Goal: Communication & Community: Answer question/provide support

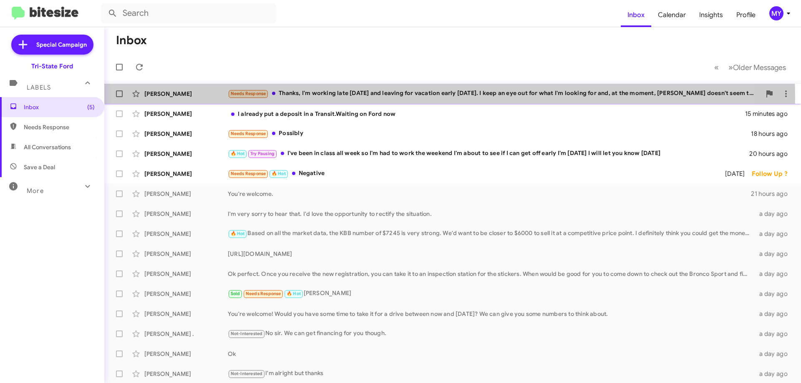
click at [351, 98] on div "Needs Response Thanks, I'm working late [DATE] and leaving for vacation early […" at bounding box center [494, 94] width 533 height 10
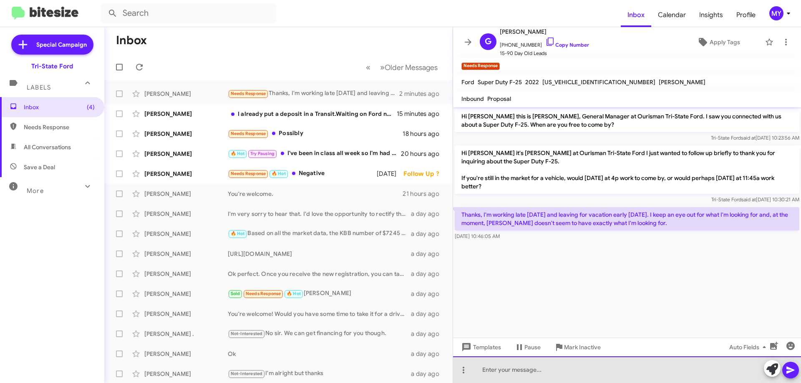
click at [544, 368] on div at bounding box center [627, 370] width 348 height 27
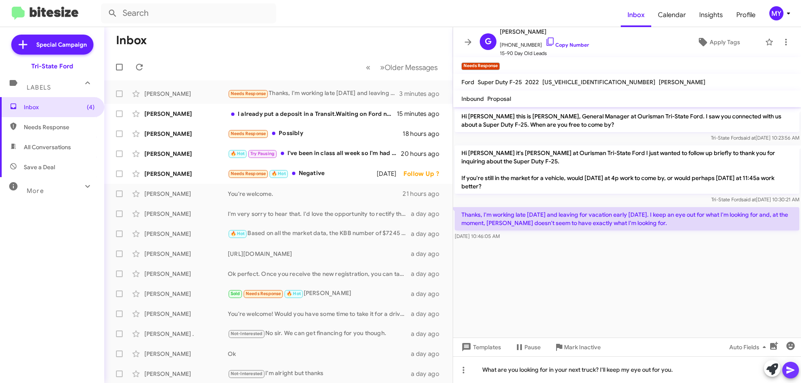
click at [793, 368] on icon at bounding box center [790, 370] width 10 height 10
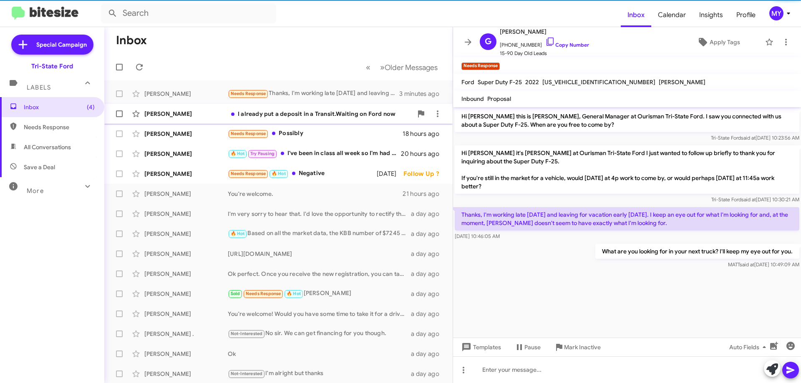
click at [315, 116] on div "I already put a deposit in a Transit.Waiting on Ford now" at bounding box center [320, 114] width 185 height 8
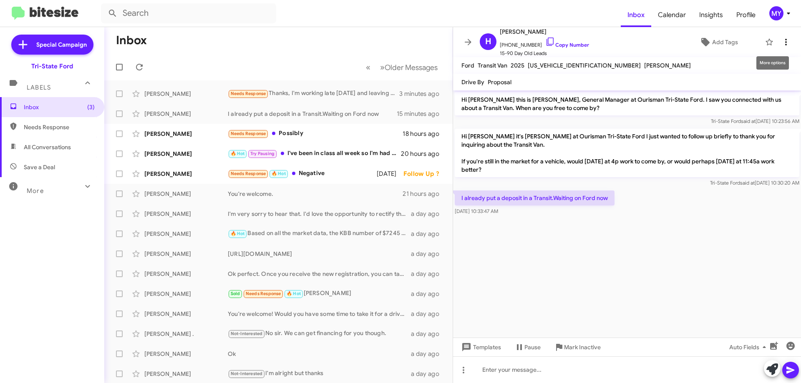
click at [781, 43] on icon at bounding box center [786, 42] width 10 height 10
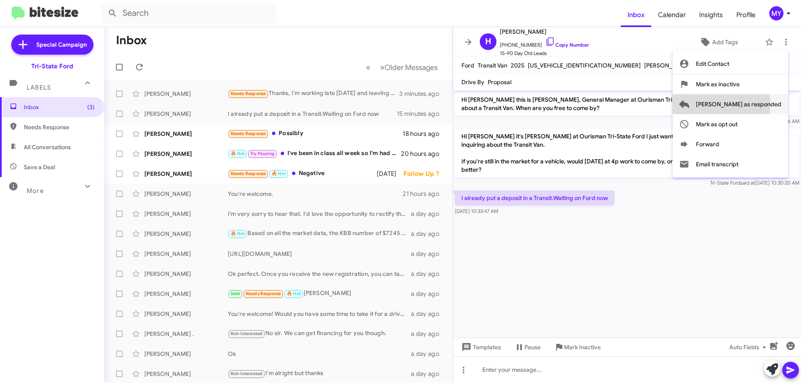
click at [755, 104] on span "Mark as responded" at bounding box center [739, 104] width 86 height 20
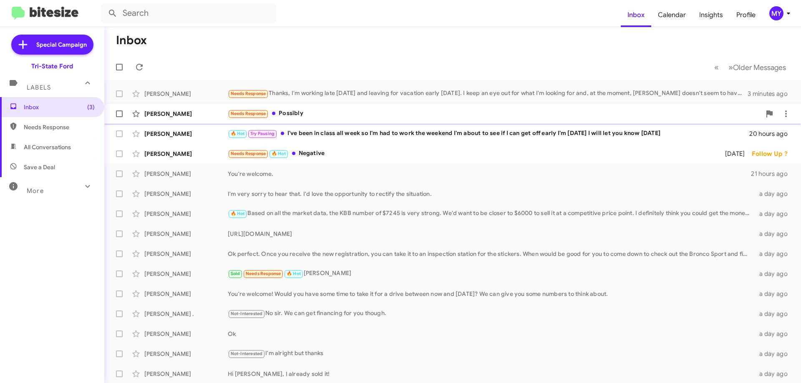
click at [322, 113] on div "Needs Response Possibly" at bounding box center [494, 114] width 533 height 10
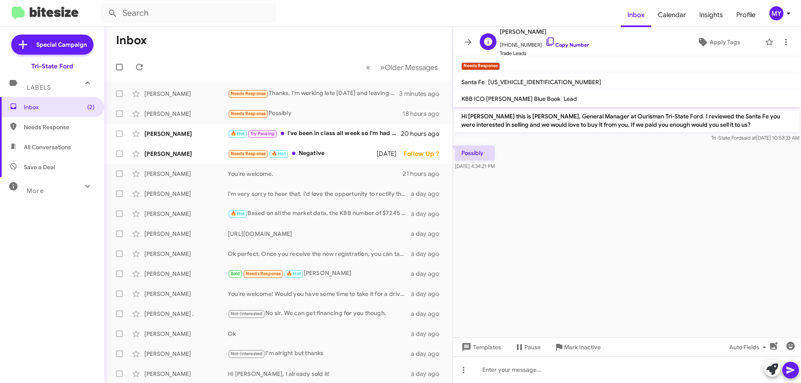
click at [545, 40] on icon at bounding box center [550, 42] width 10 height 10
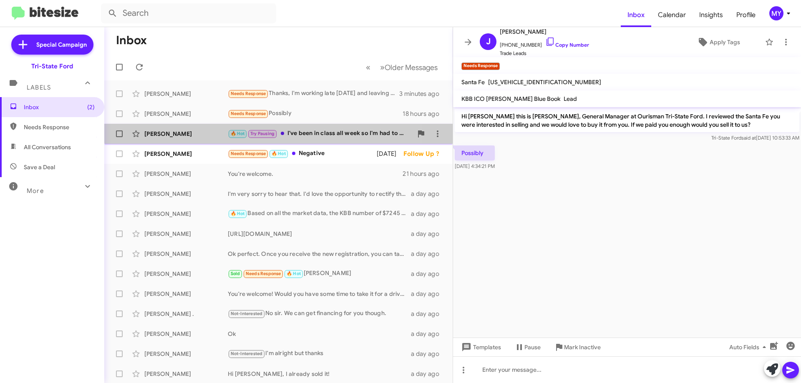
click at [316, 130] on div "🔥 Hot Try Pausing I've been in class all week so I'm had to work the weekend I'…" at bounding box center [320, 134] width 185 height 10
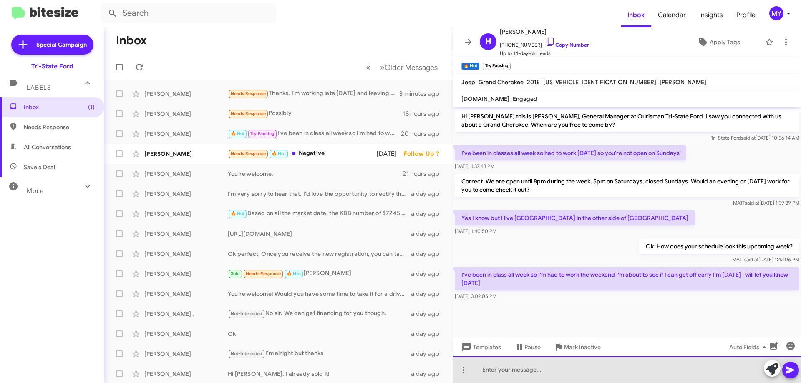
click at [503, 371] on div at bounding box center [627, 370] width 348 height 27
click at [590, 369] on div "Hey Harvey. Just wanted to see if you were able to get off early tomorrow" at bounding box center [627, 370] width 348 height 27
drag, startPoint x: 701, startPoint y: 367, endPoint x: 690, endPoint y: 360, distance: 13.1
click at [701, 366] on div "Hey Harvey. Just wanted to see if you would be able to get off early tomorrow" at bounding box center [627, 370] width 348 height 27
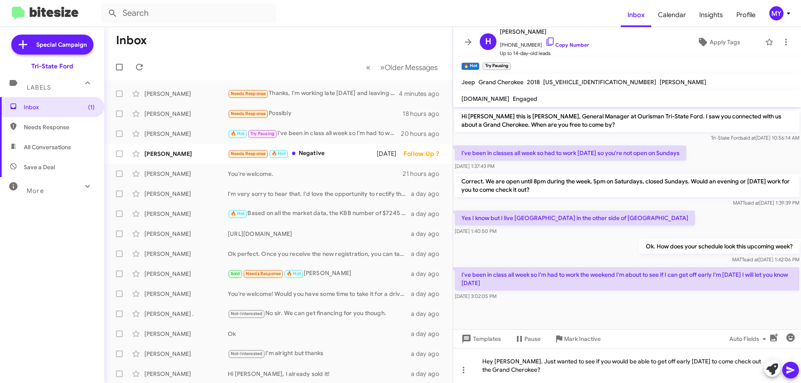
click at [789, 372] on icon at bounding box center [790, 370] width 8 height 7
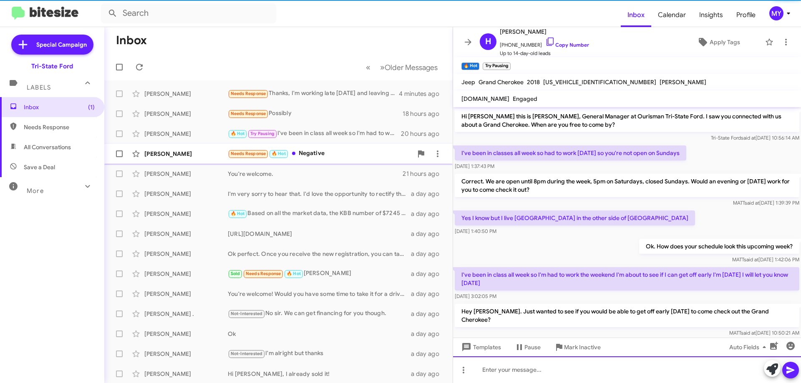
scroll to position [8, 0]
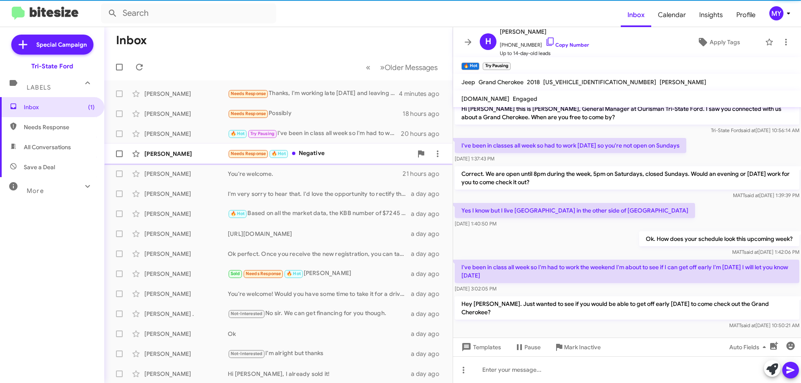
click at [317, 156] on div "Needs Response 🔥 Hot Negative" at bounding box center [320, 154] width 185 height 10
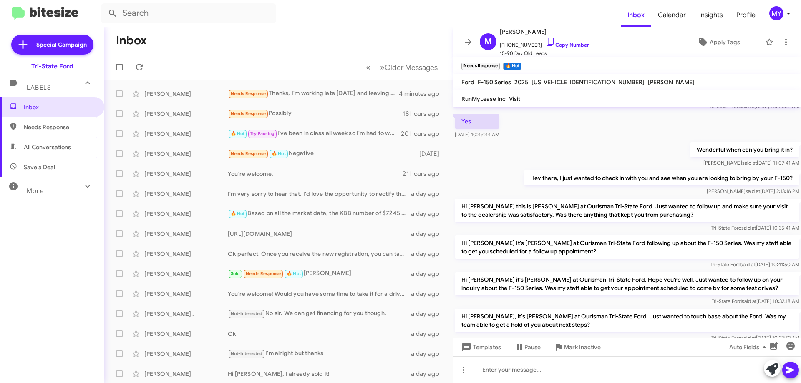
scroll to position [110, 0]
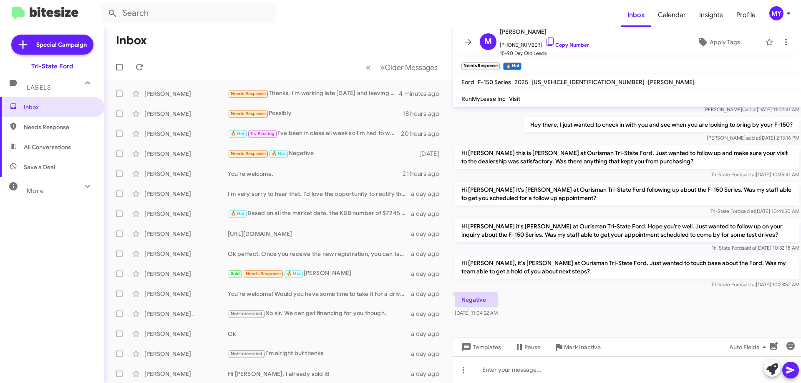
click at [55, 148] on span "All Conversations" at bounding box center [47, 147] width 47 height 8
type input "in:all-conversations"
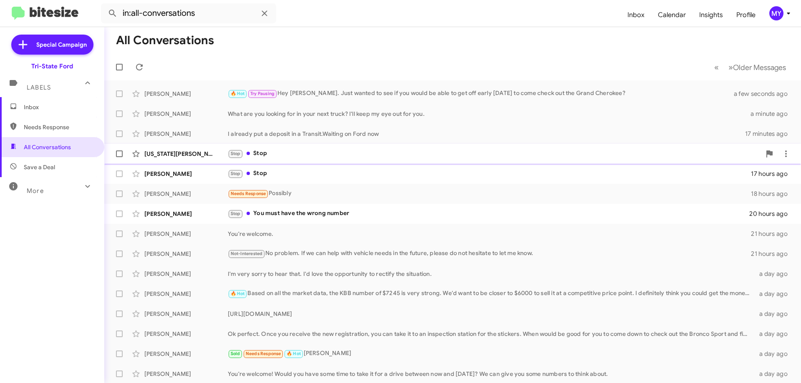
click at [284, 153] on div "Stop Stop" at bounding box center [494, 154] width 533 height 10
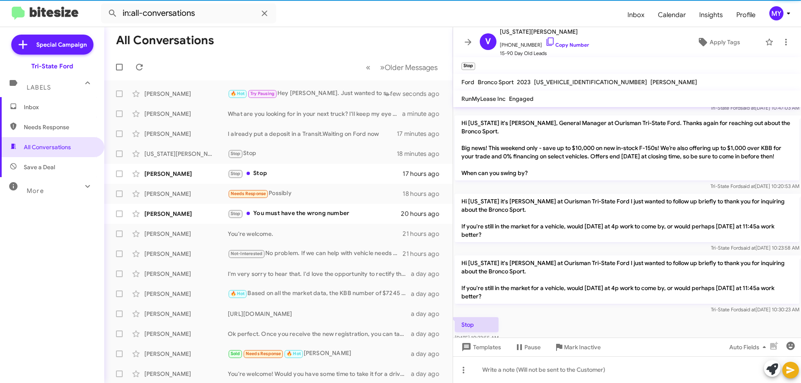
scroll to position [55, 0]
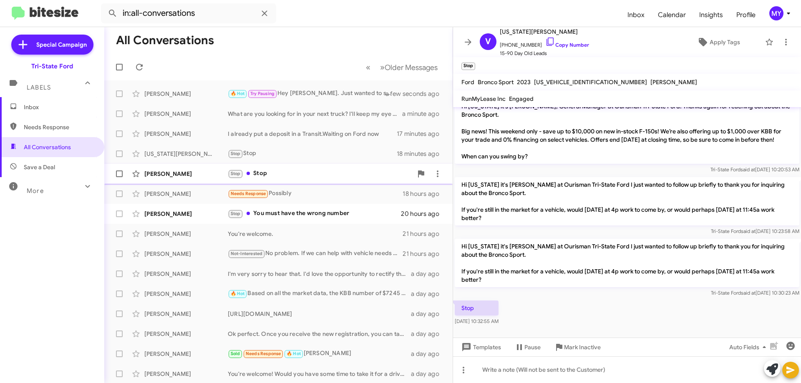
click at [298, 175] on div "Stop Stop" at bounding box center [320, 174] width 185 height 10
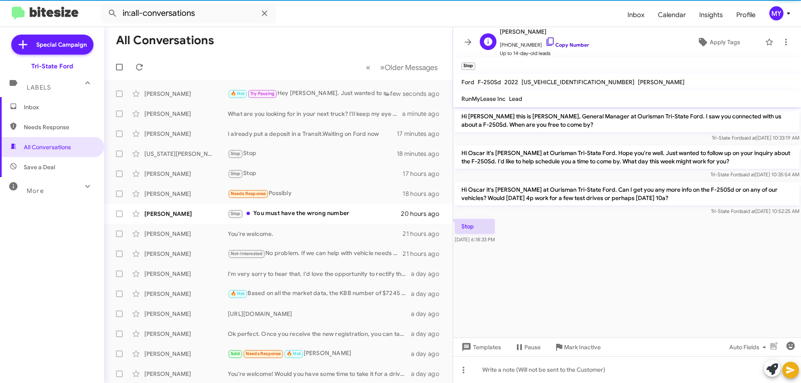
click at [545, 45] on icon at bounding box center [550, 42] width 10 height 10
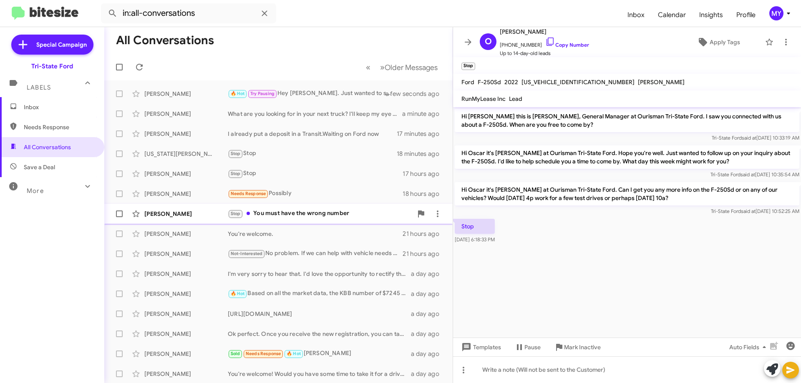
click at [325, 213] on div "Stop You must have the wrong number" at bounding box center [320, 214] width 185 height 10
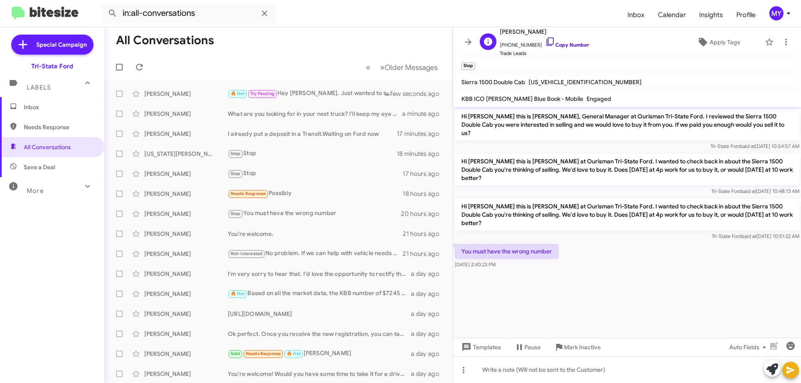
click at [545, 42] on icon at bounding box center [550, 42] width 10 height 10
click at [28, 109] on span "Inbox" at bounding box center [59, 107] width 71 height 8
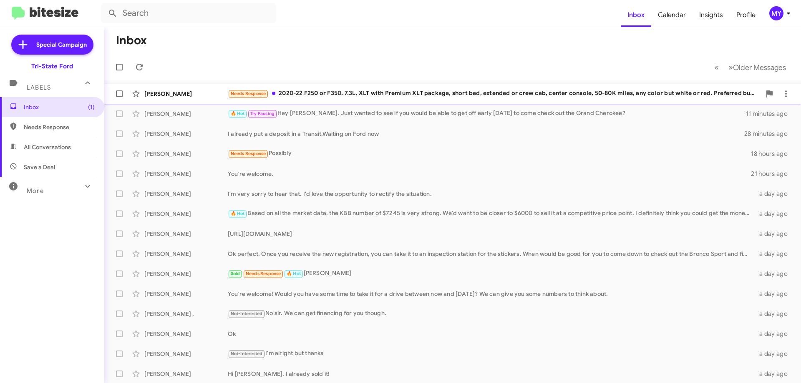
click at [370, 90] on div "Needs Response 2020-22 F250 or F350, 7.3L, XLT with Premium XLT package, short …" at bounding box center [494, 94] width 533 height 10
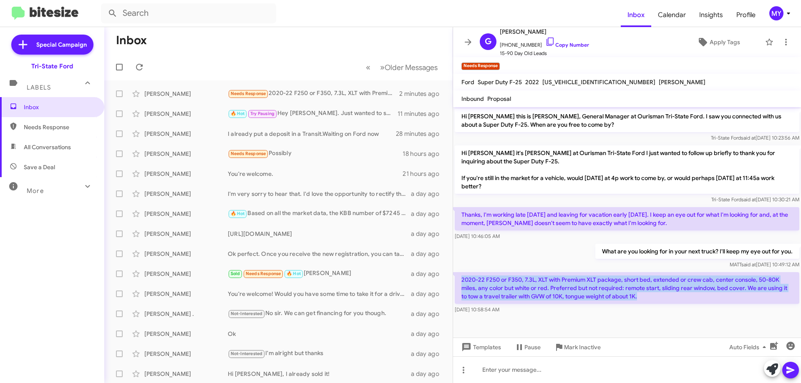
drag, startPoint x: 637, startPoint y: 300, endPoint x: 461, endPoint y: 277, distance: 178.0
click at [461, 277] on p "2020-22 F250 or F350, 7.3L, XLT with Premium XLT package, short bed, extended o…" at bounding box center [627, 288] width 345 height 32
copy p "2020-22 F250 or F350, 7.3L, XLT with Premium XLT package, short bed, extended o…"
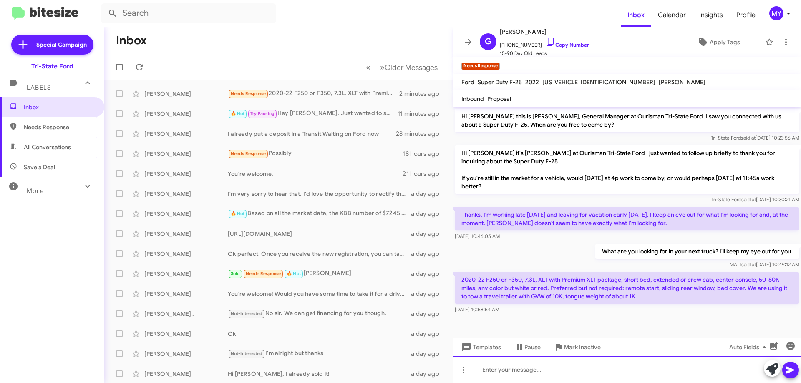
click at [524, 373] on div at bounding box center [627, 370] width 348 height 27
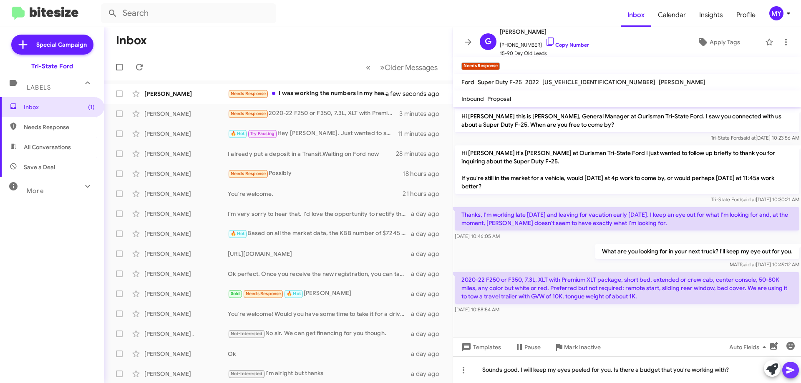
click at [794, 370] on icon at bounding box center [790, 370] width 10 height 10
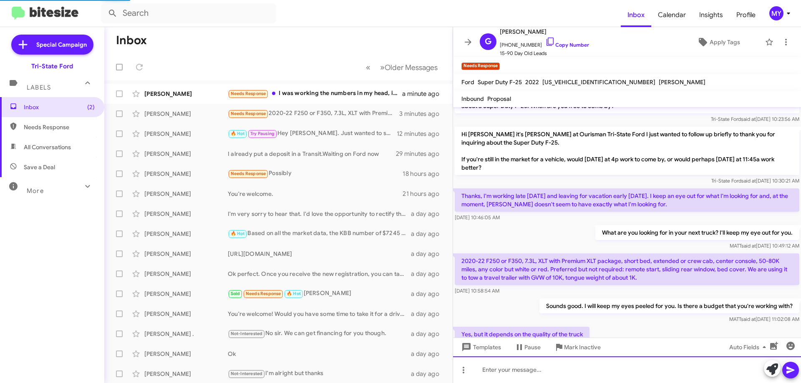
scroll to position [49, 0]
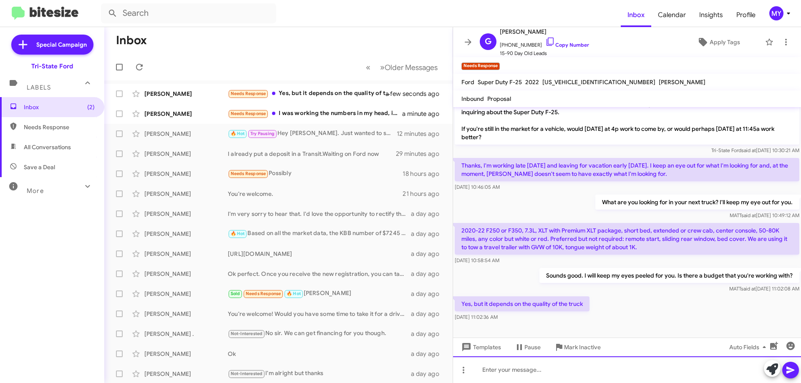
click at [545, 373] on div at bounding box center [627, 370] width 348 height 27
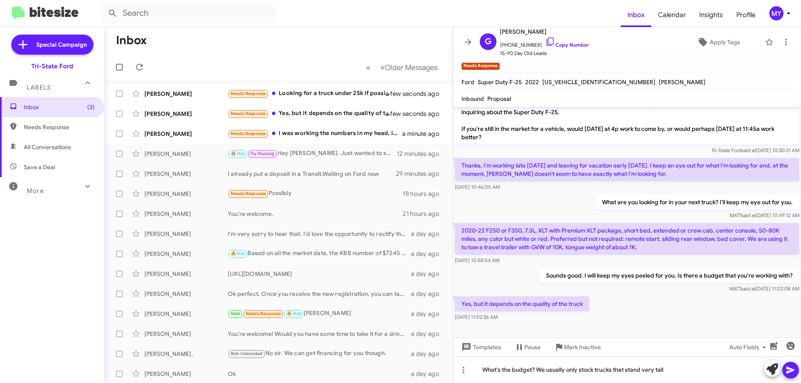
click at [788, 367] on icon at bounding box center [790, 370] width 8 height 7
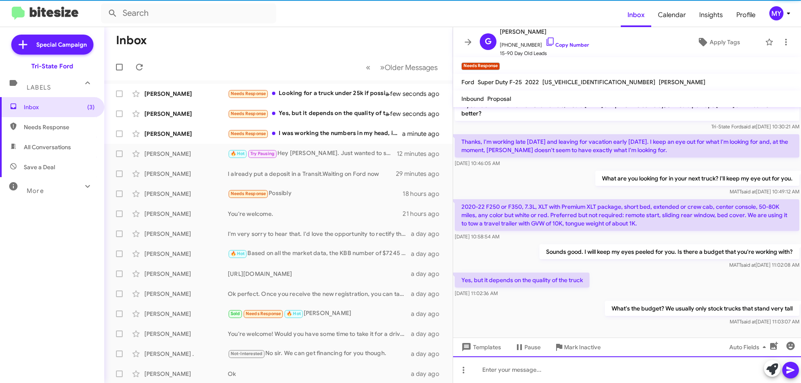
scroll to position [80, 0]
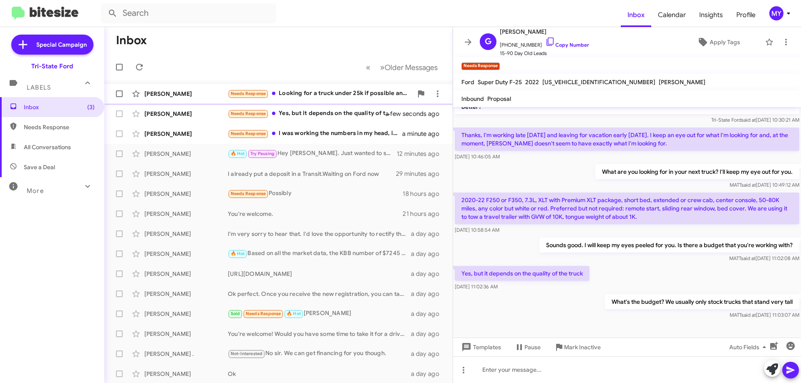
click at [330, 91] on div "Needs Response Looking for a truck under 25k if possible and low mileage" at bounding box center [320, 94] width 185 height 10
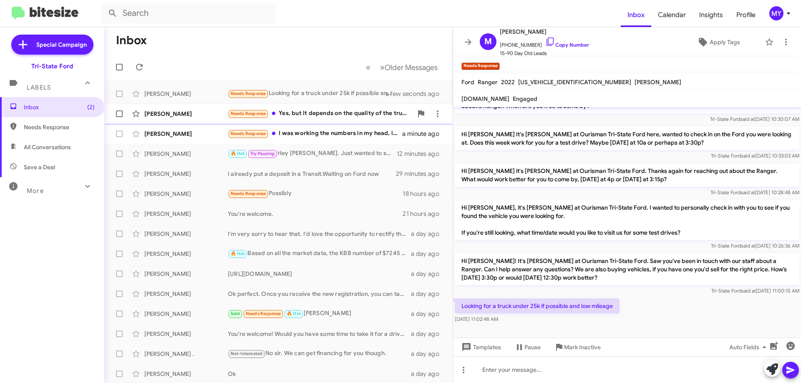
click at [340, 116] on div "Needs Response Yes, but it depends on the quality of the truck" at bounding box center [320, 114] width 185 height 10
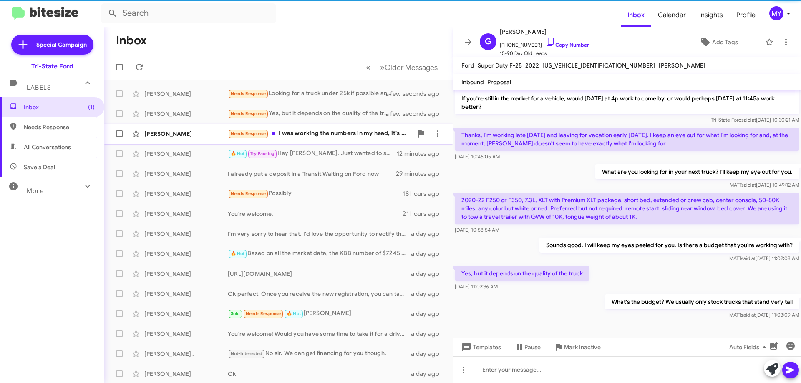
scroll to position [63, 0]
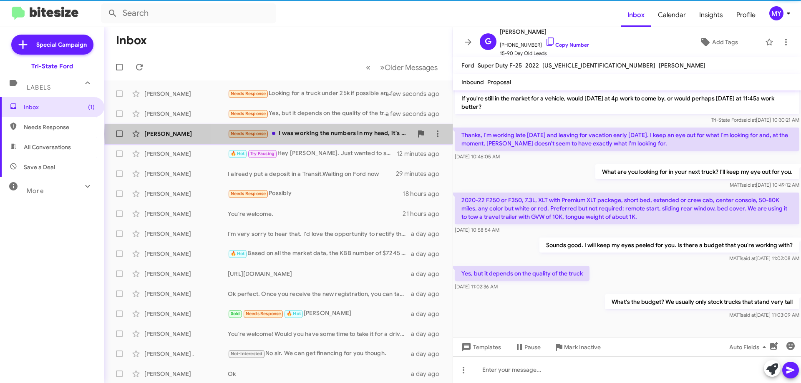
click at [340, 134] on div "Needs Response I was working the numbers in my head, it's been a long time sinc…" at bounding box center [320, 134] width 185 height 10
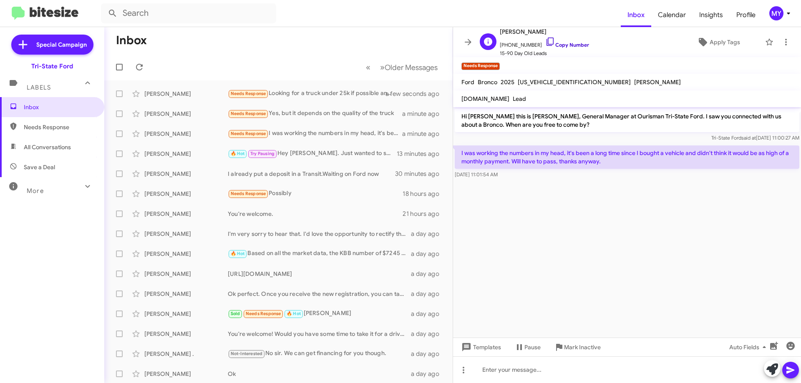
click at [546, 44] on icon at bounding box center [549, 42] width 7 height 8
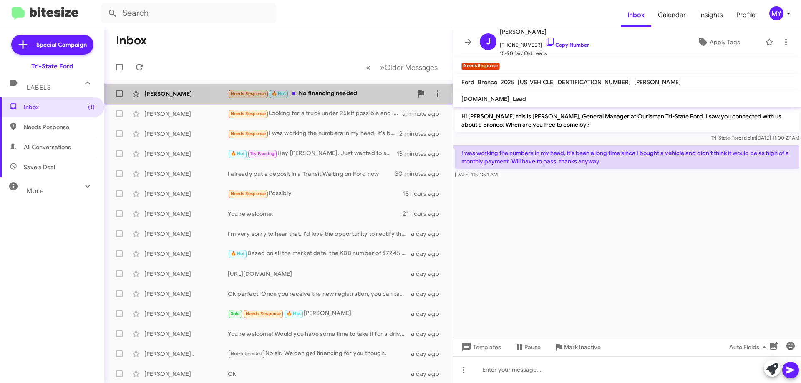
click at [330, 94] on div "Needs Response 🔥 Hot No financing needed" at bounding box center [320, 94] width 185 height 10
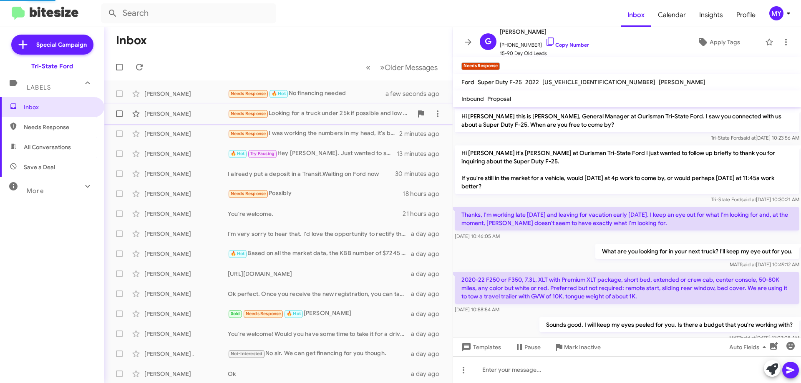
scroll to position [110, 0]
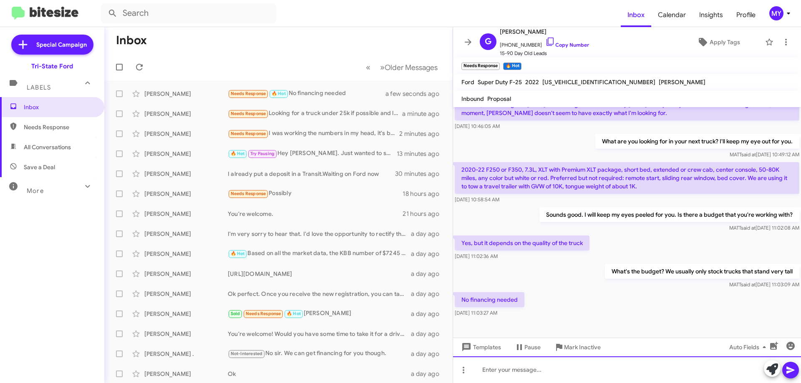
click at [551, 369] on div at bounding box center [627, 370] width 348 height 27
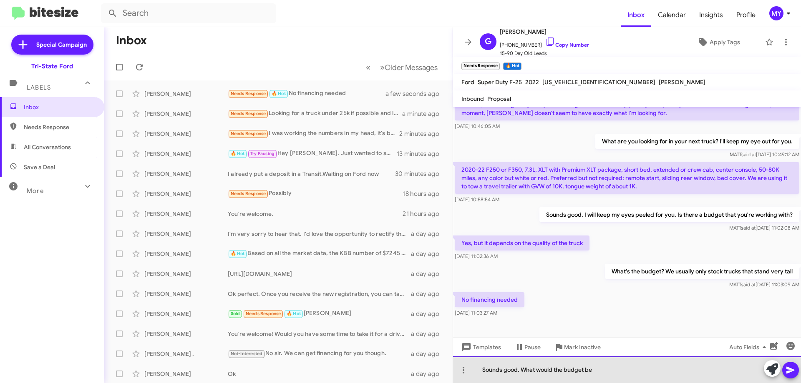
click at [564, 370] on div "Sounds good. What would the budget be" at bounding box center [627, 370] width 348 height 27
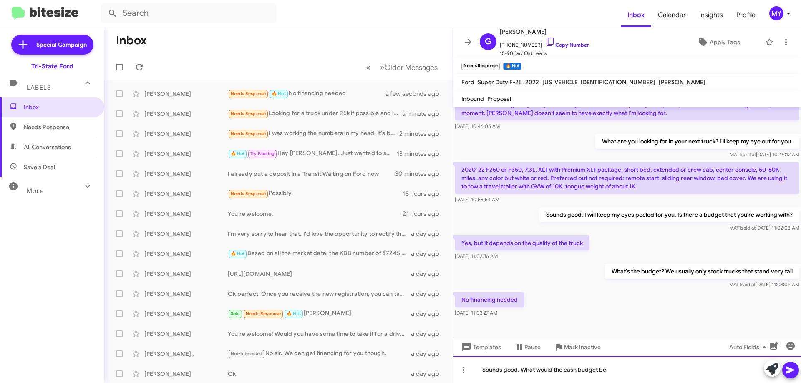
click at [614, 366] on div "Sounds good. What would the cash budget be" at bounding box center [627, 370] width 348 height 27
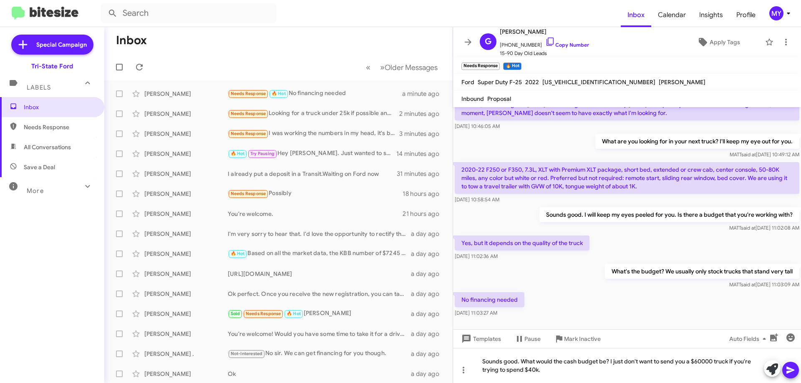
click at [791, 370] on icon at bounding box center [790, 370] width 8 height 7
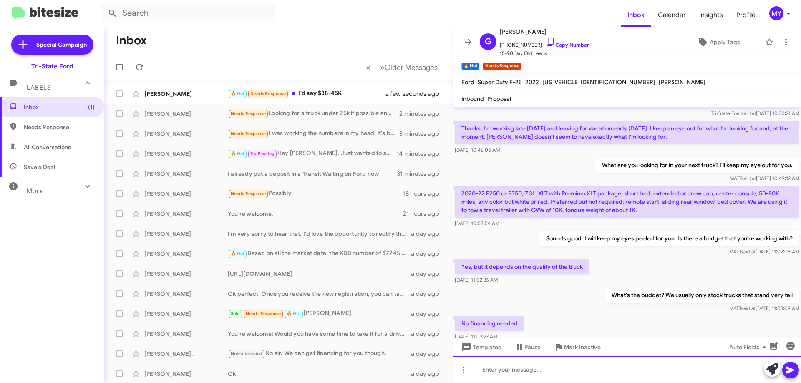
scroll to position [179, 0]
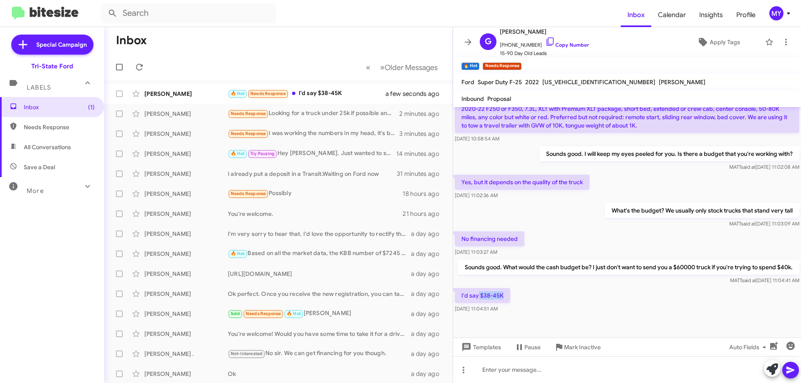
drag, startPoint x: 503, startPoint y: 296, endPoint x: 478, endPoint y: 297, distance: 25.5
click at [478, 297] on p "I'd say $38-45K" at bounding box center [482, 295] width 55 height 15
copy p "$38-45K"
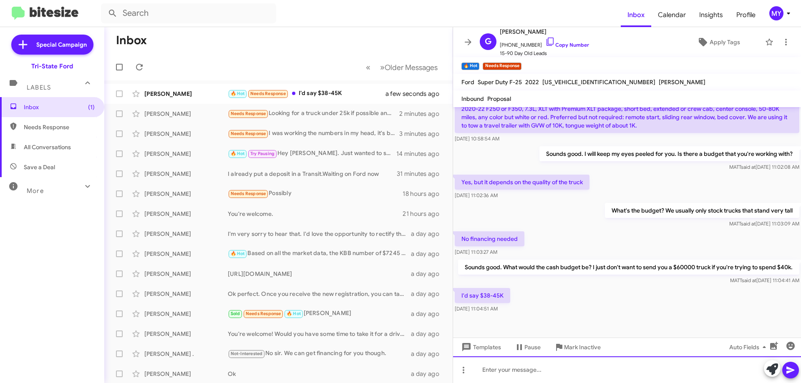
click at [515, 370] on div at bounding box center [627, 370] width 348 height 27
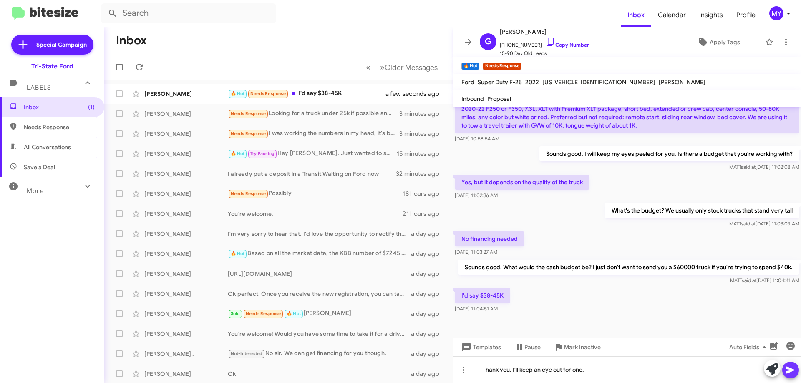
click at [789, 370] on icon at bounding box center [790, 370] width 8 height 7
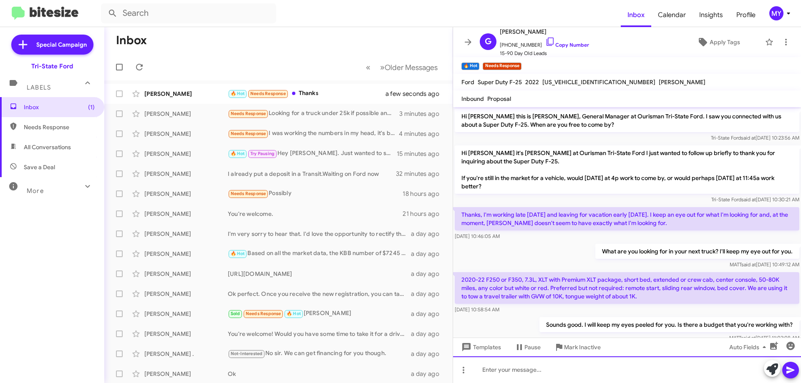
scroll to position [240, 0]
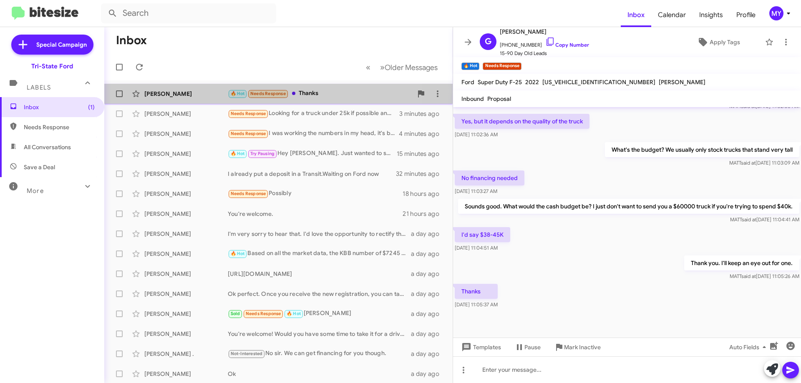
click at [327, 95] on div "🔥 Hot Needs Response Thanks" at bounding box center [320, 94] width 185 height 10
